Goal: Find specific page/section

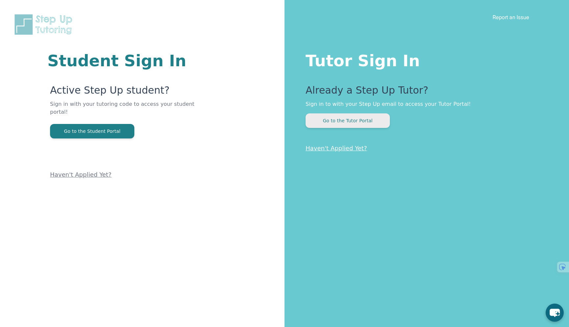
drag, startPoint x: 0, startPoint y: 0, endPoint x: 355, endPoint y: 123, distance: 375.9
click at [355, 123] on button "Go to the Tutor Portal" at bounding box center [348, 120] width 84 height 14
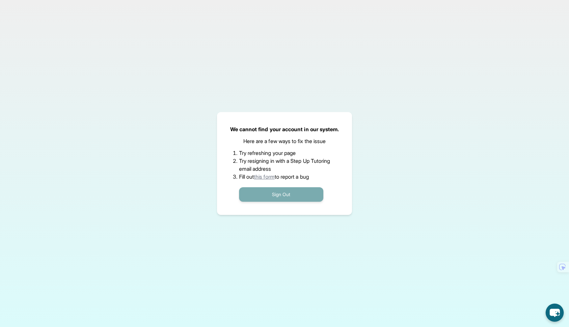
drag, startPoint x: 355, startPoint y: 123, endPoint x: 269, endPoint y: 190, distance: 108.7
click at [269, 190] on button "Sign Out" at bounding box center [281, 194] width 84 height 14
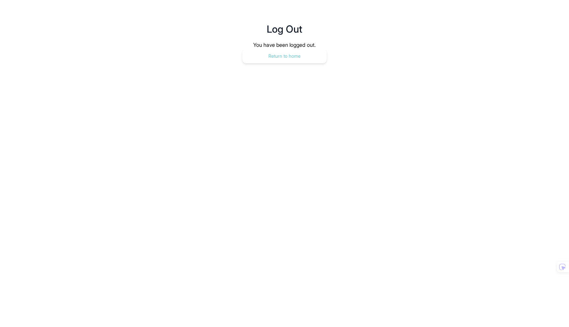
drag, startPoint x: 269, startPoint y: 190, endPoint x: 283, endPoint y: 54, distance: 136.4
click at [283, 54] on button "Return to home" at bounding box center [284, 56] width 84 height 14
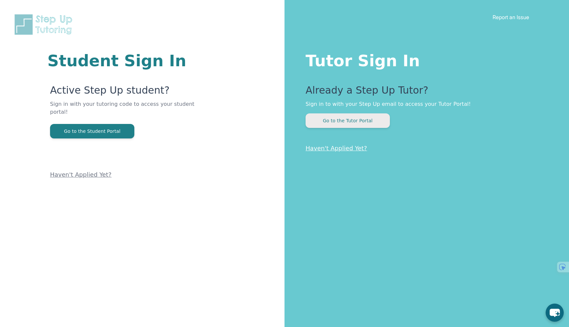
drag, startPoint x: 0, startPoint y: 0, endPoint x: 349, endPoint y: 123, distance: 369.8
click at [349, 123] on button "Go to the Tutor Portal" at bounding box center [348, 120] width 84 height 14
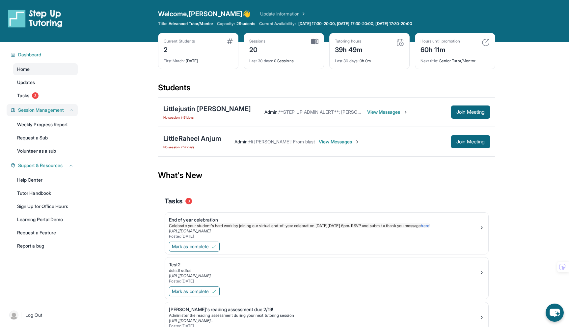
click at [47, 109] on span "Session Management" at bounding box center [41, 110] width 46 height 7
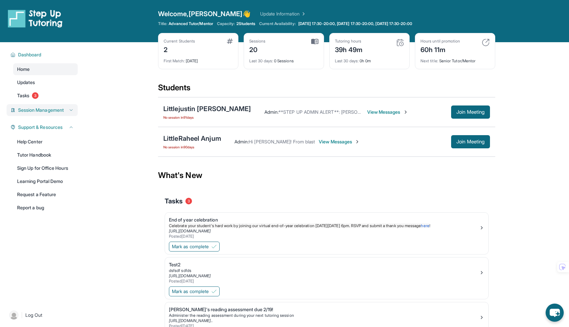
click at [57, 111] on span "Session Management" at bounding box center [41, 110] width 46 height 7
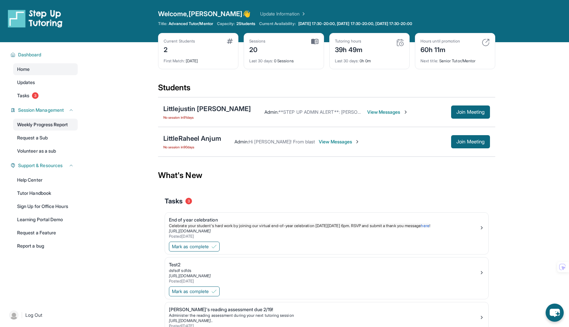
click at [53, 125] on link "Weekly Progress Report" at bounding box center [45, 125] width 65 height 12
